Goal: Transaction & Acquisition: Book appointment/travel/reservation

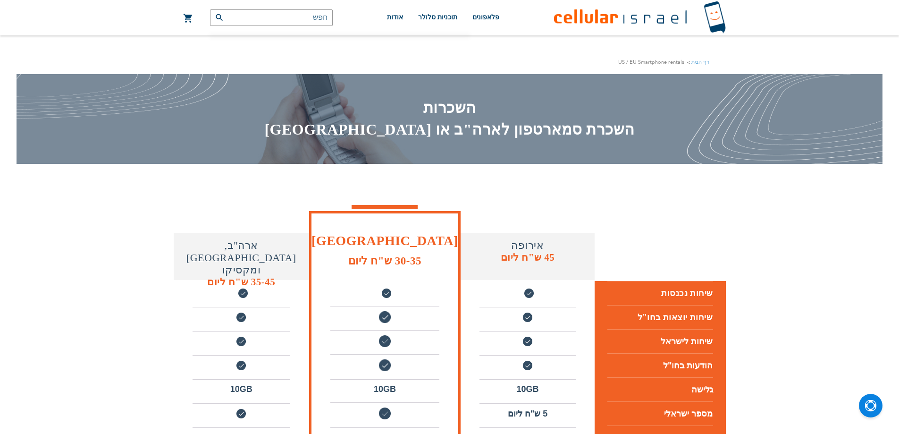
scroll to position [47, 0]
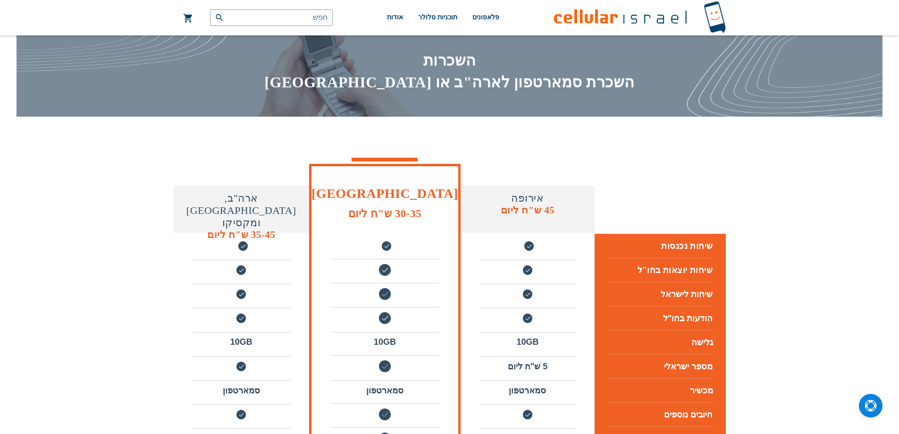
click at [523, 194] on h4 "אירופה" at bounding box center [528, 198] width 134 height 12
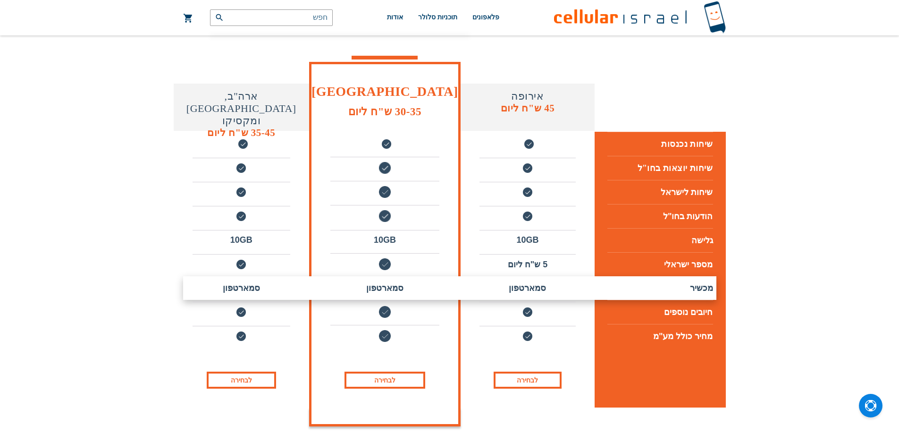
scroll to position [94, 0]
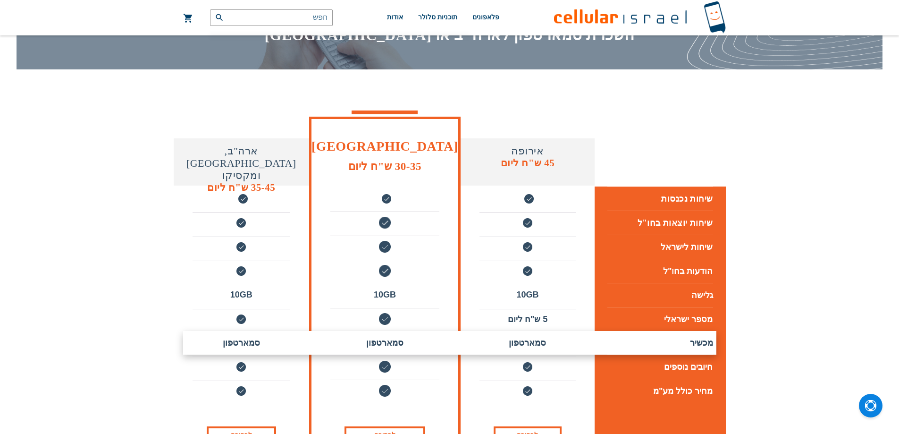
click at [523, 346] on li "סמארטפון" at bounding box center [527, 343] width 96 height 20
click at [706, 349] on li "מכשיר" at bounding box center [660, 343] width 106 height 24
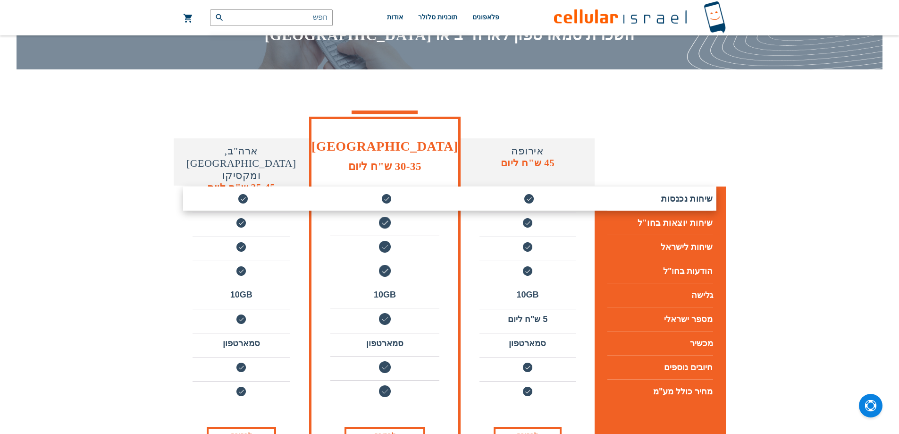
drag, startPoint x: 515, startPoint y: 173, endPoint x: 522, endPoint y: 160, distance: 15.0
click at [514, 173] on div "אירופה 45 ש"ח ליום" at bounding box center [528, 161] width 134 height 47
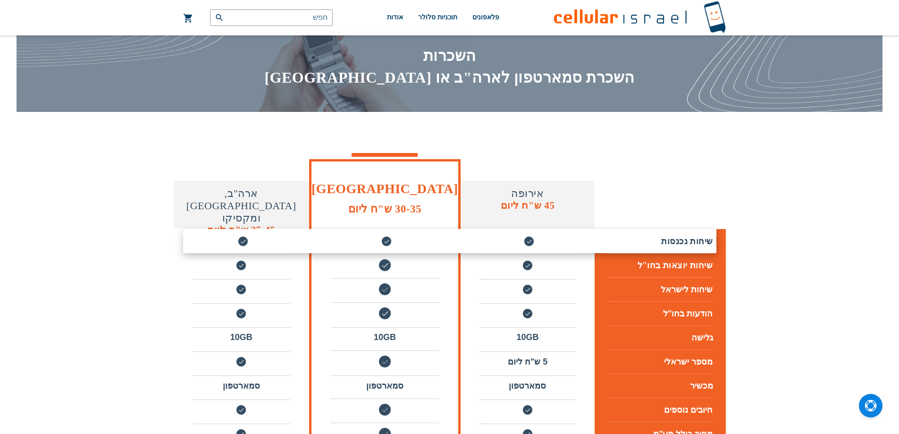
scroll to position [142, 0]
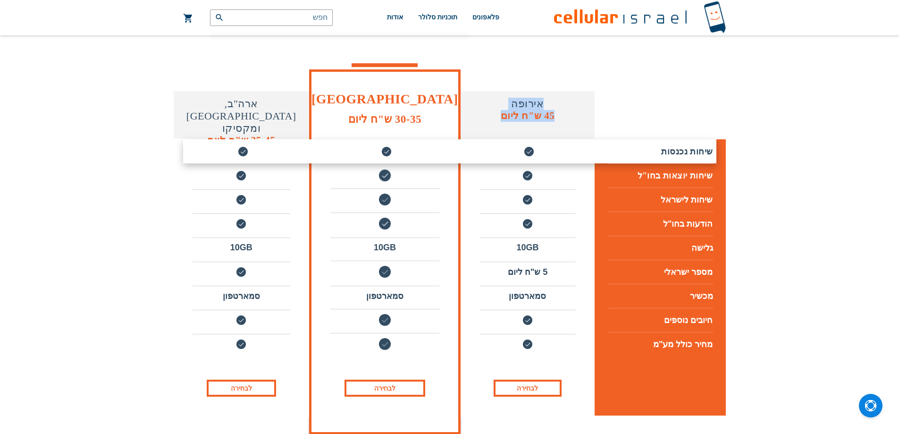
drag, startPoint x: 387, startPoint y: 63, endPoint x: 232, endPoint y: 71, distance: 155.4
click at [235, 69] on tr "אירופה 45 ש"ח ליום ארצות הברית 30-35 ש"ח ליום ארה"ב, [GEOGRAPHIC_DATA] ומקסיקו …" at bounding box center [450, 104] width 552 height 70
click at [716, 84] on td at bounding box center [660, 104] width 131 height 70
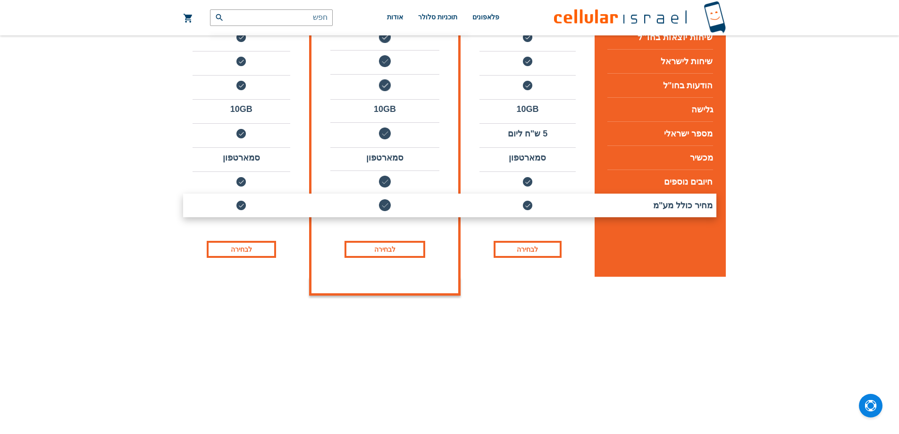
scroll to position [283, 0]
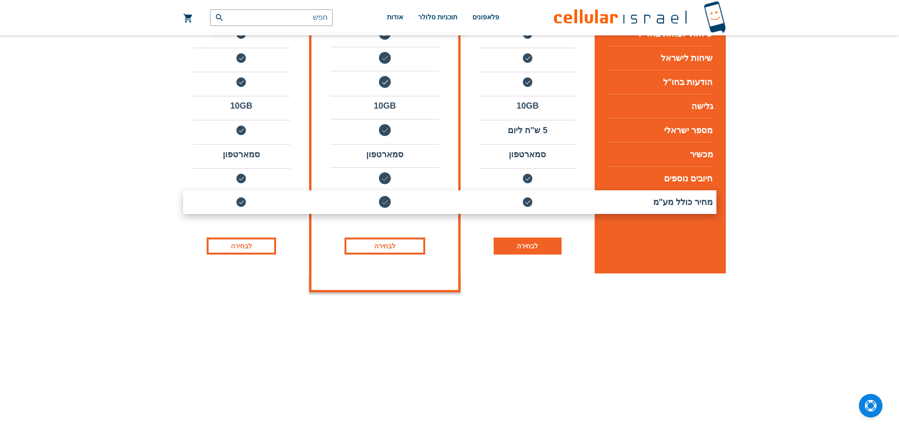
click at [531, 245] on link "לבחירה" at bounding box center [528, 245] width 68 height 17
